Goal: Task Accomplishment & Management: Use online tool/utility

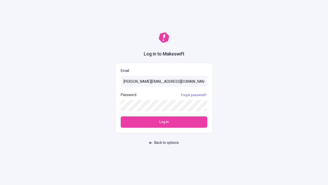
type input "[PERSON_NAME][EMAIL_ADDRESS][DOMAIN_NAME]"
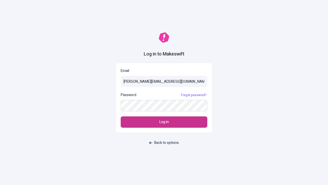
click at [164, 122] on span "Log in" at bounding box center [163, 122] width 9 height 6
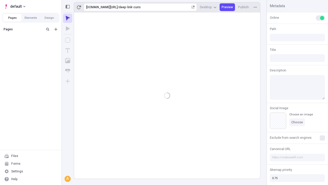
type input "/deep-link-curis"
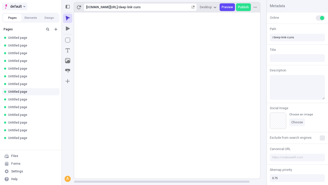
click at [14, 6] on span "default" at bounding box center [16, 6] width 12 height 6
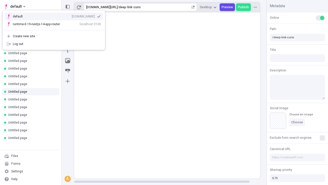
click at [72, 15] on div "[DOMAIN_NAME]" at bounding box center [83, 16] width 23 height 4
click at [56, 29] on icon "Add new" at bounding box center [55, 29] width 3 height 3
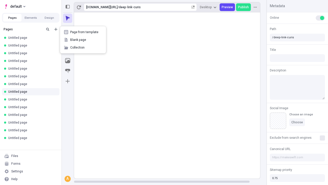
click at [83, 40] on span "Blank page" at bounding box center [86, 40] width 32 height 4
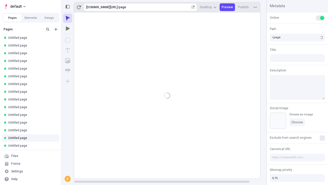
type input "/deep-link-temperantia"
